Goal: Information Seeking & Learning: Learn about a topic

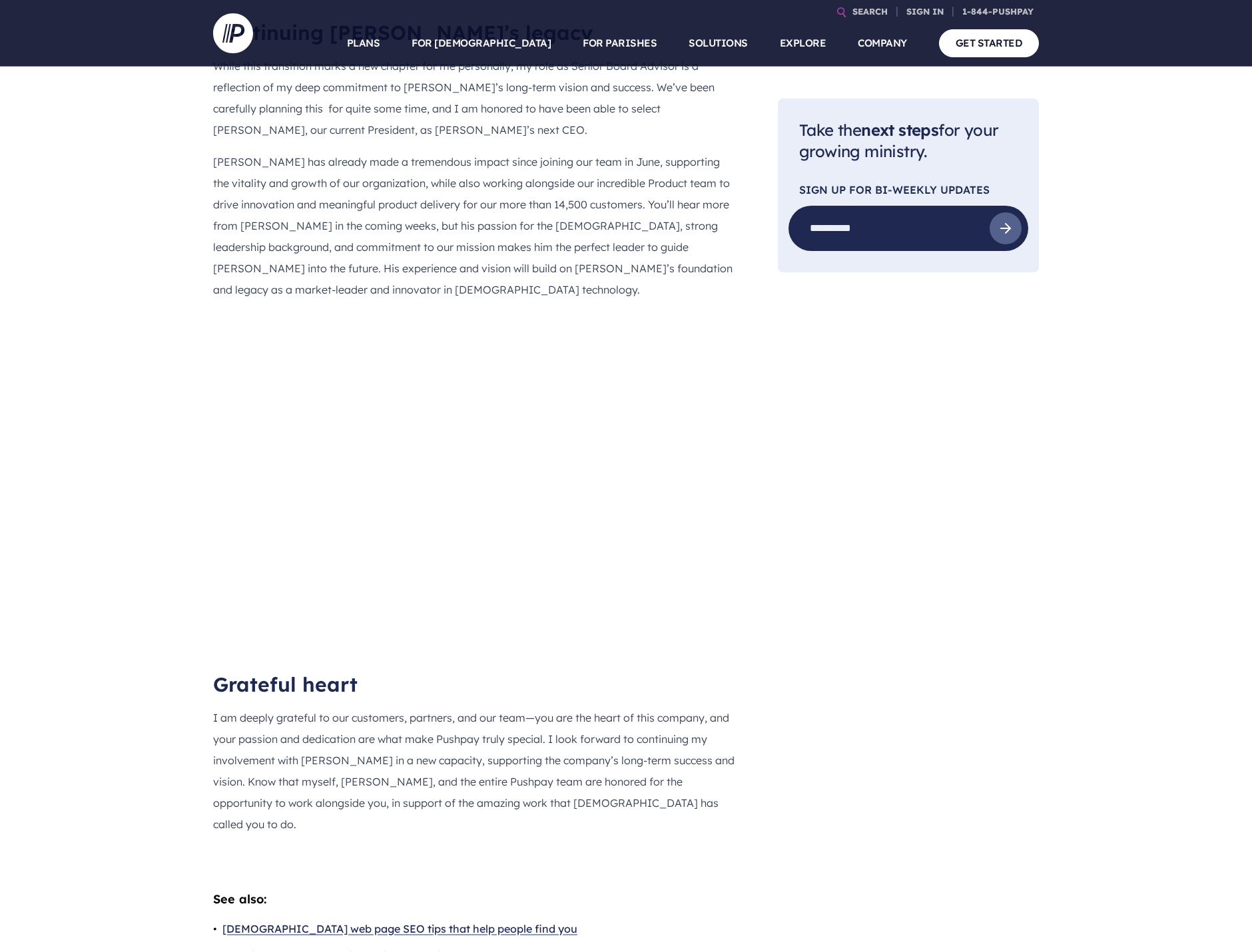
scroll to position [1332, 0]
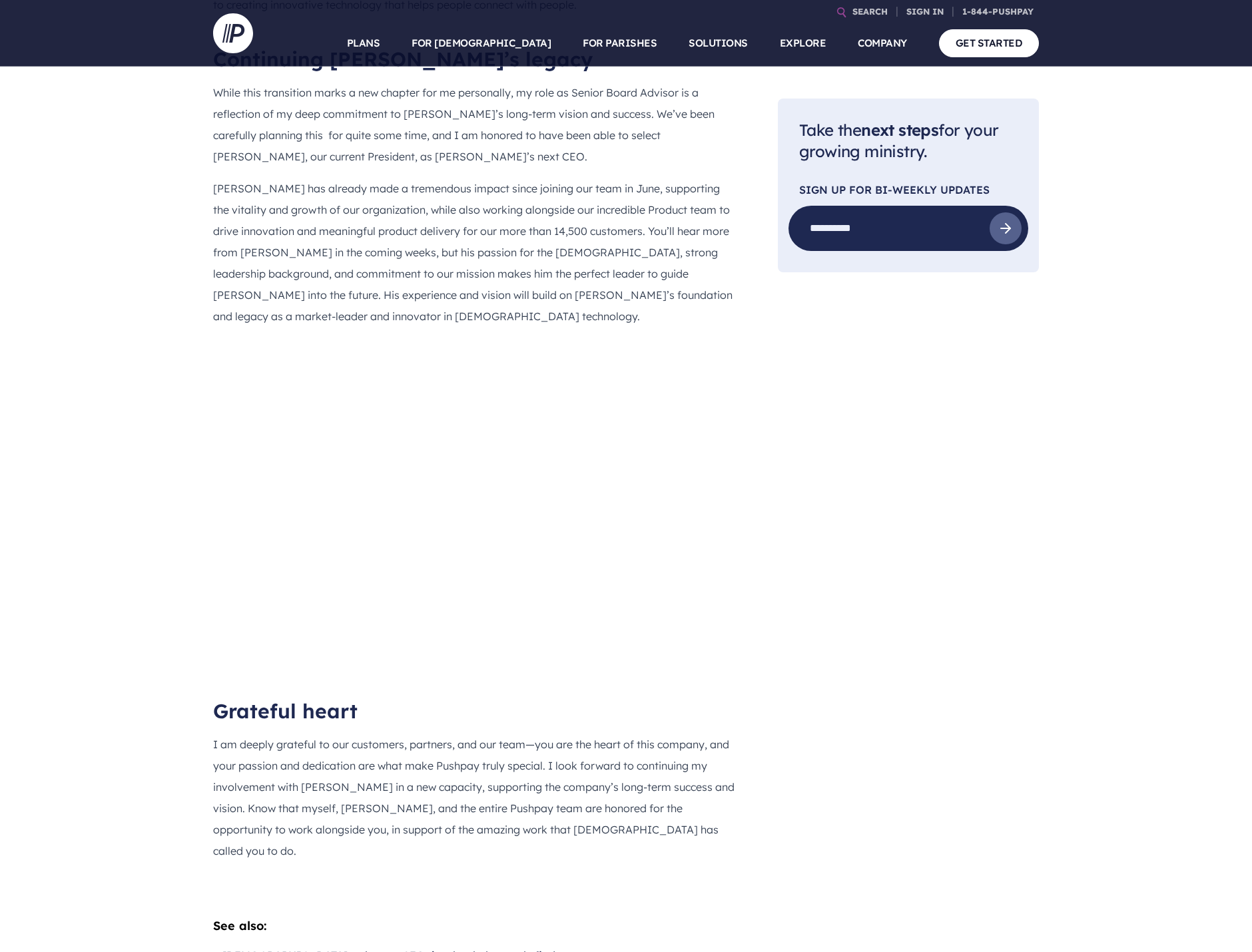
click at [131, 766] on main "Pushpay Blog General Message from our CEO: A new chapter for Pushpay A message …" at bounding box center [626, 61] width 1252 height 2652
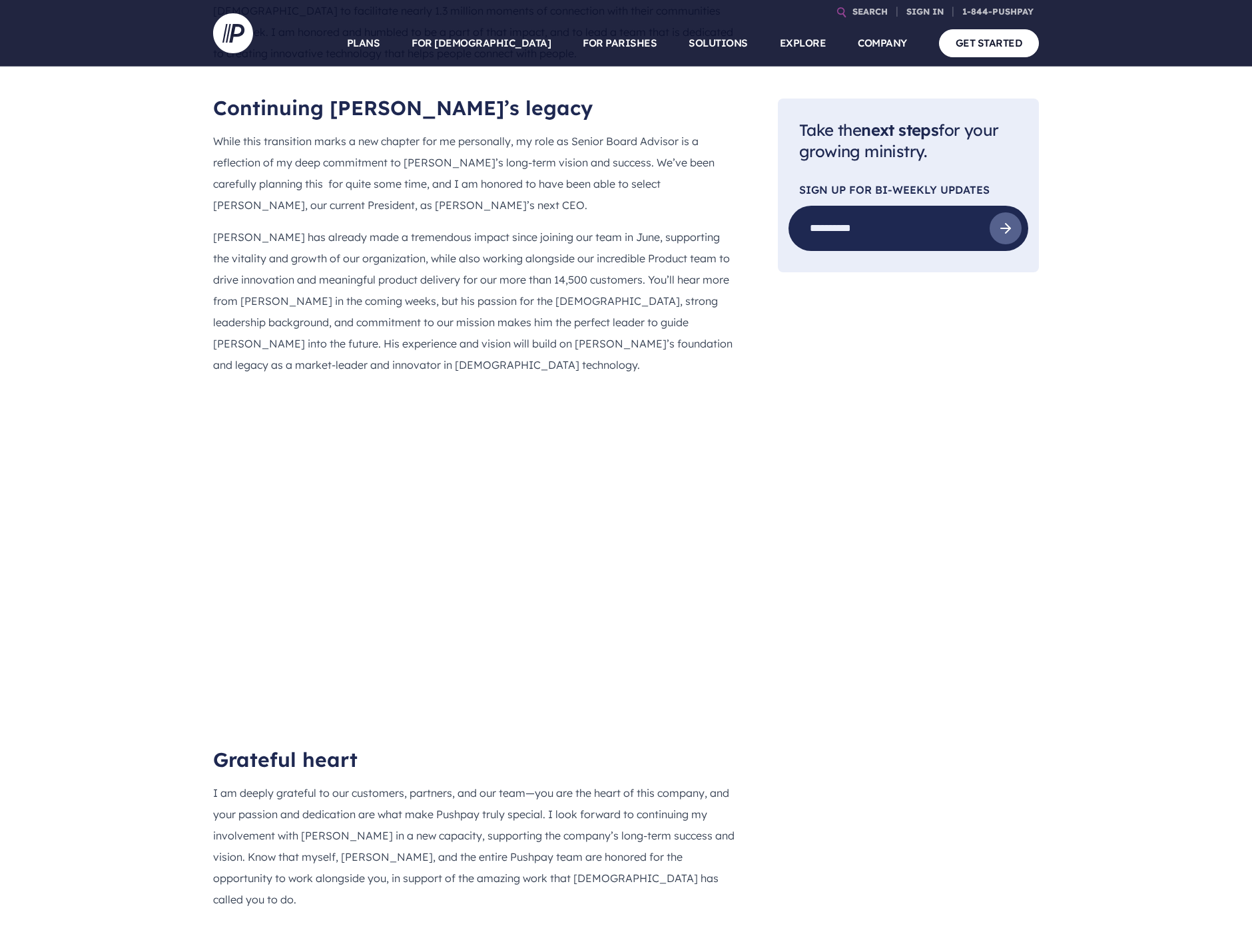
scroll to position [1257, 0]
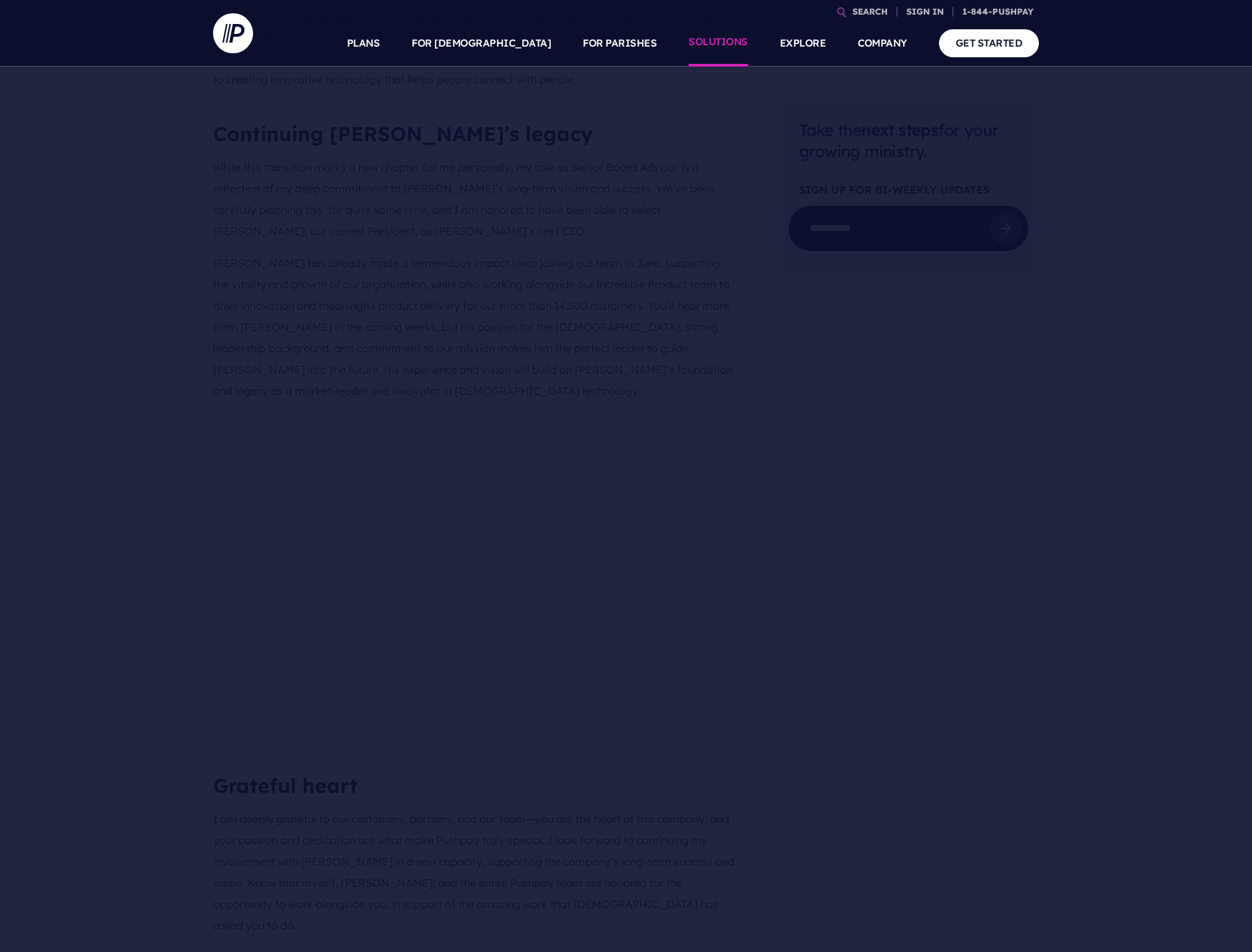
click at [722, 42] on link "SOLUTIONS" at bounding box center [717, 43] width 59 height 47
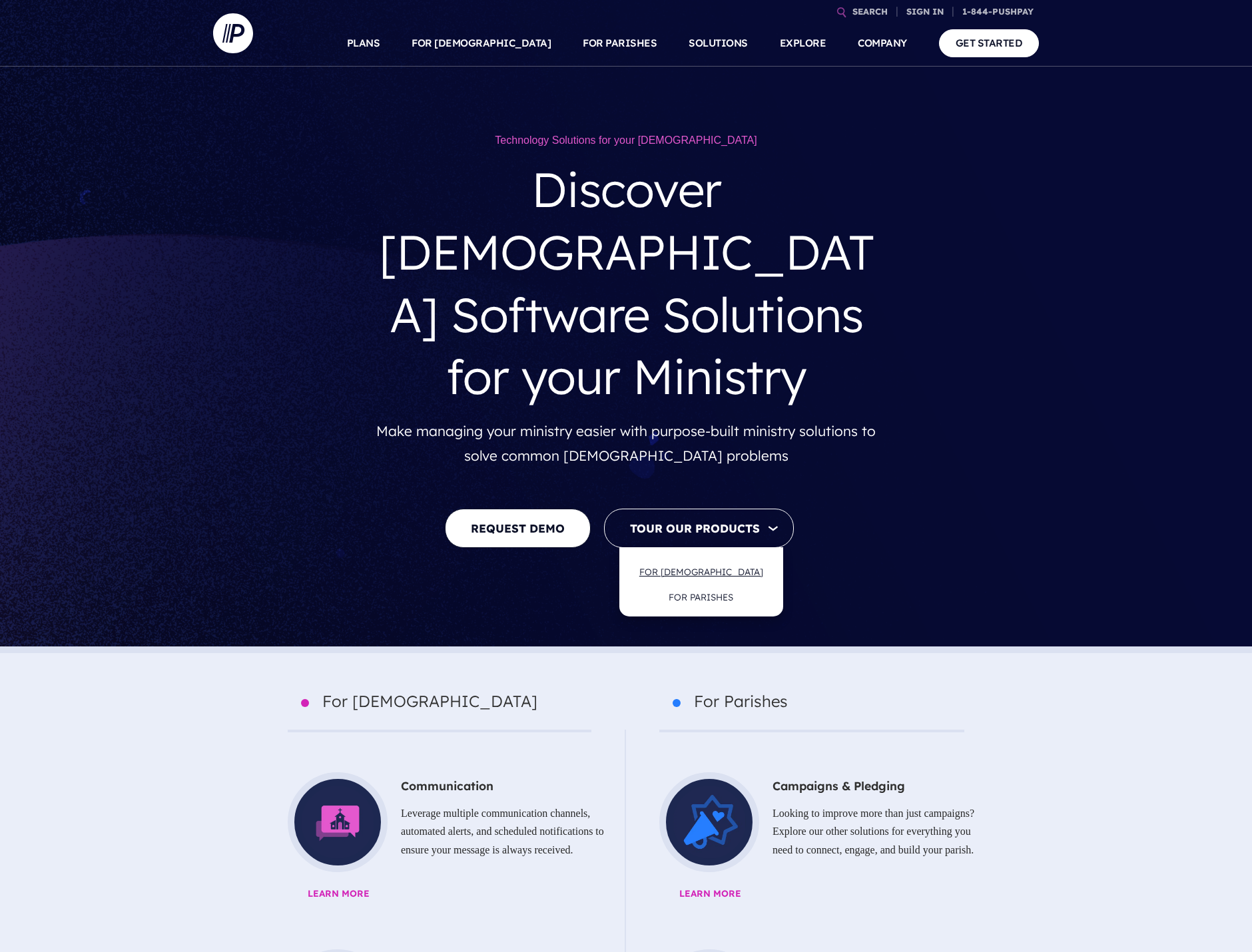
click at [703, 556] on link "FOR [DEMOGRAPHIC_DATA]" at bounding box center [701, 572] width 150 height 32
click at [199, 257] on div "Technology Solutions for your [DEMOGRAPHIC_DATA] Discover [DEMOGRAPHIC_DATA] So…" at bounding box center [626, 337] width 1230 height 514
